Goal: Task Accomplishment & Management: Manage account settings

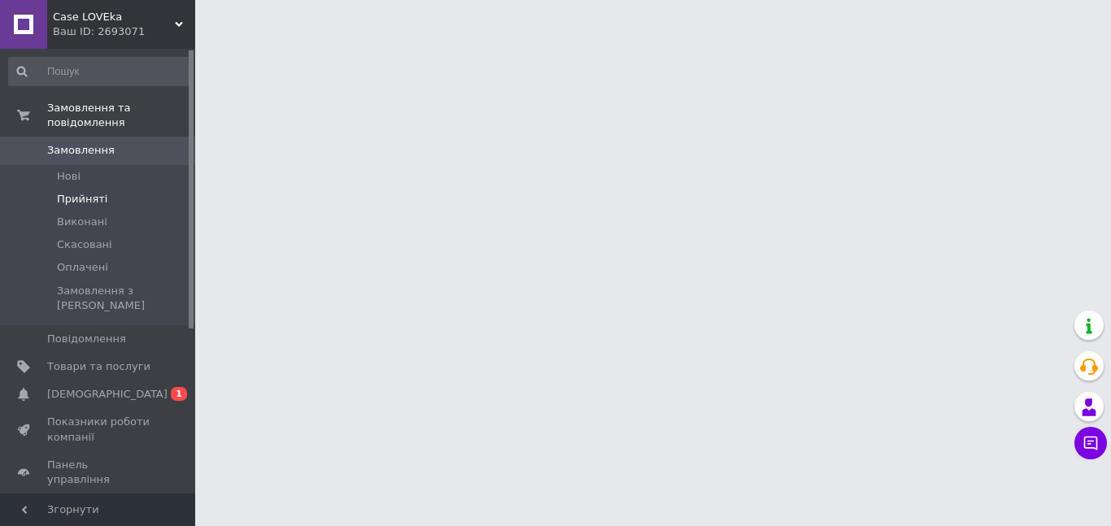
click at [88, 188] on li "Прийняті" at bounding box center [100, 199] width 200 height 23
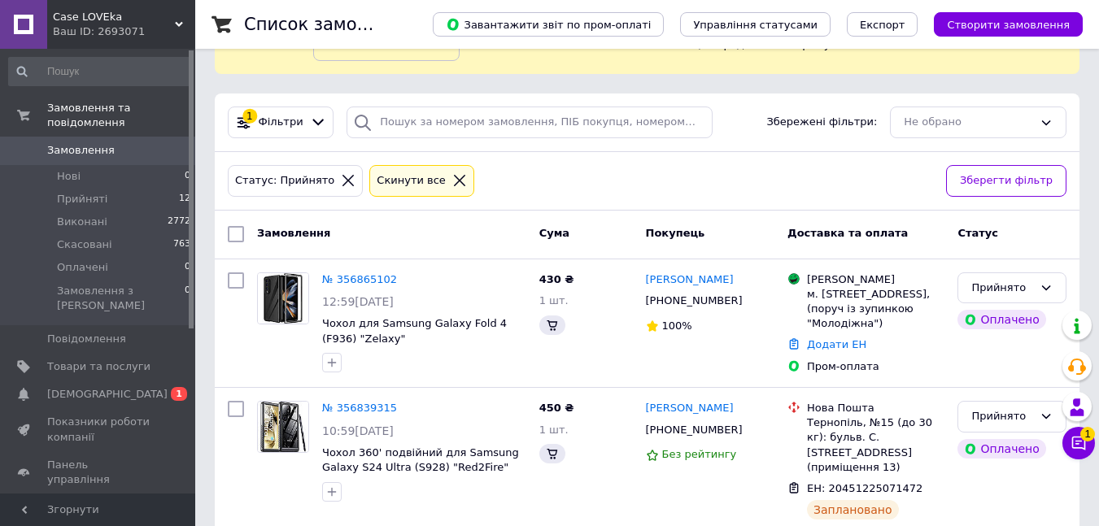
scroll to position [244, 0]
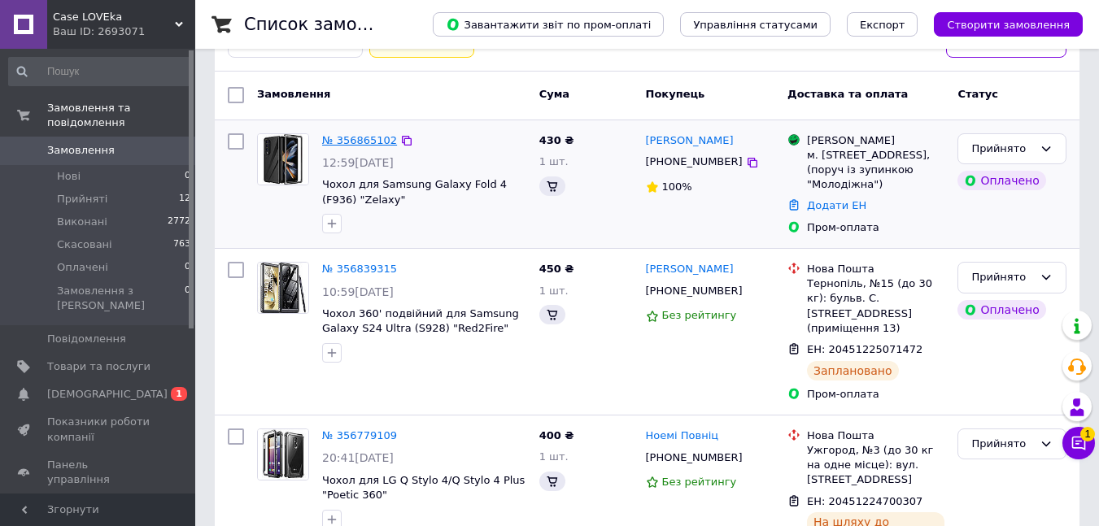
click at [343, 141] on link "№ 356865102" at bounding box center [359, 140] width 75 height 12
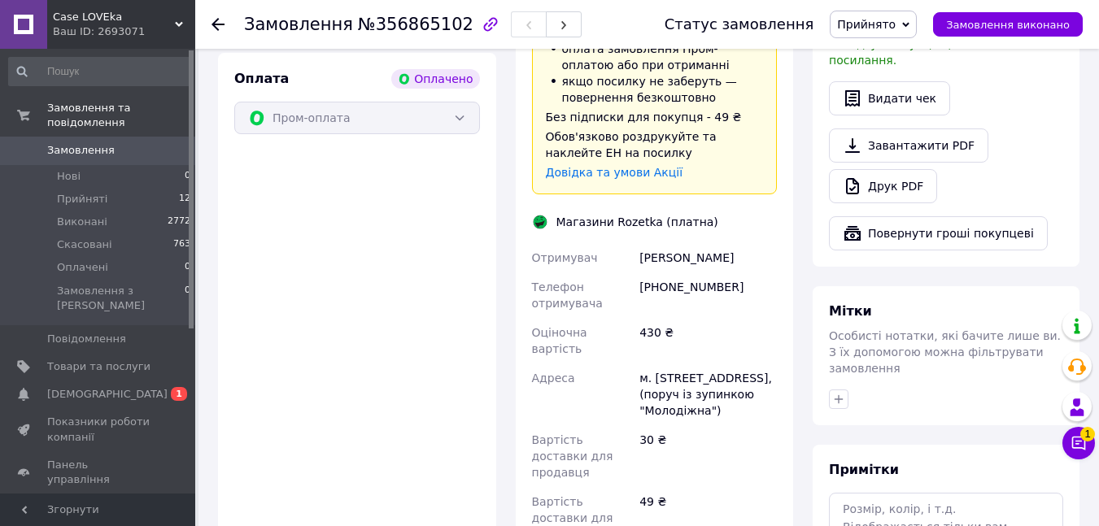
scroll to position [897, 0]
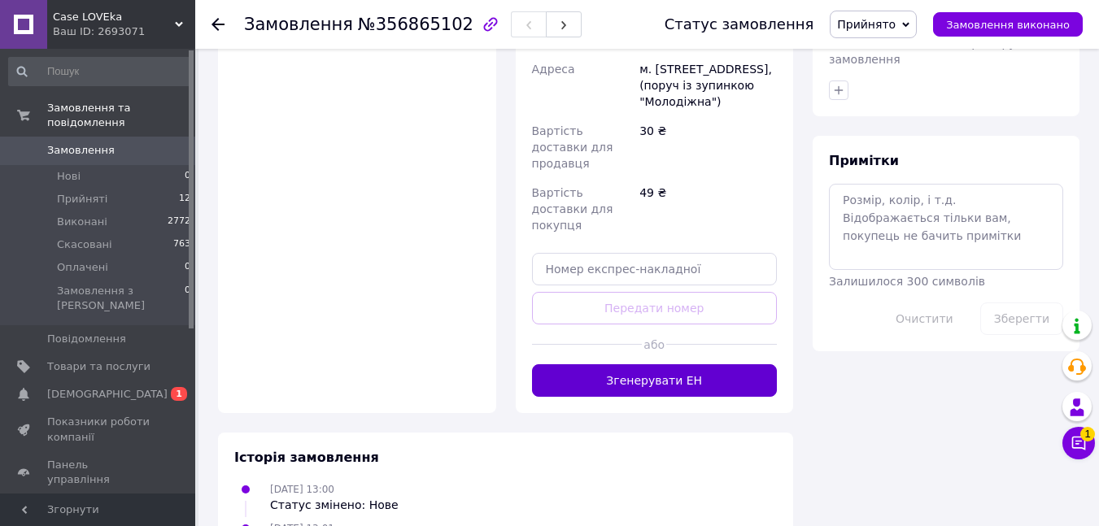
click at [652, 364] on button "Згенерувати ЕН" at bounding box center [655, 380] width 246 height 33
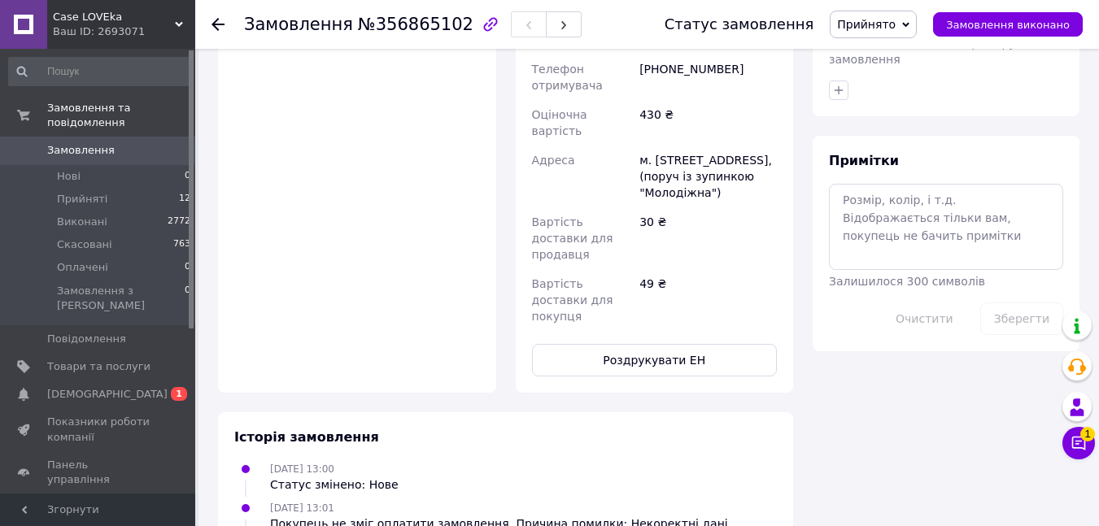
drag, startPoint x: 647, startPoint y: 190, endPoint x: 642, endPoint y: 213, distance: 23.1
click at [647, 269] on div "49 ₴" at bounding box center [708, 300] width 144 height 62
click at [655, 344] on button "Роздрукувати ЕН" at bounding box center [655, 360] width 246 height 33
